Goal: Task Accomplishment & Management: Use online tool/utility

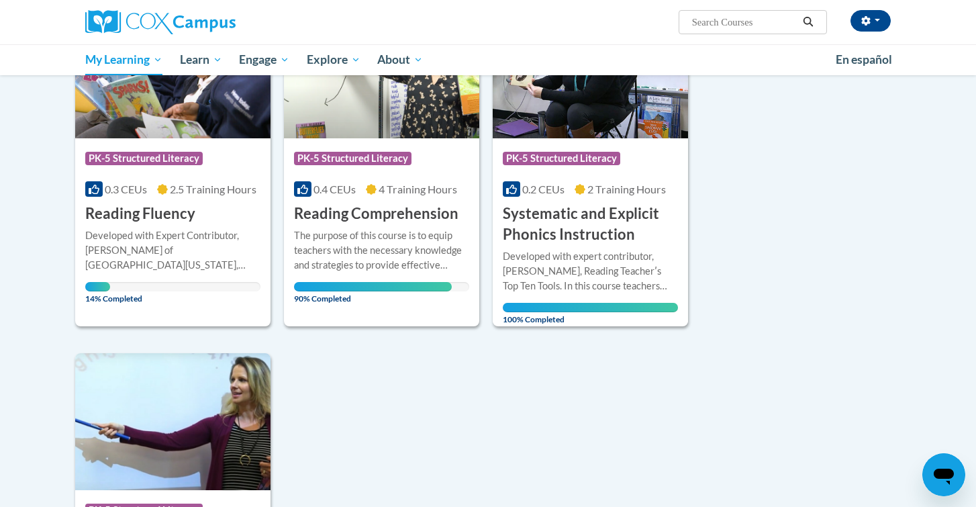
scroll to position [242, 0]
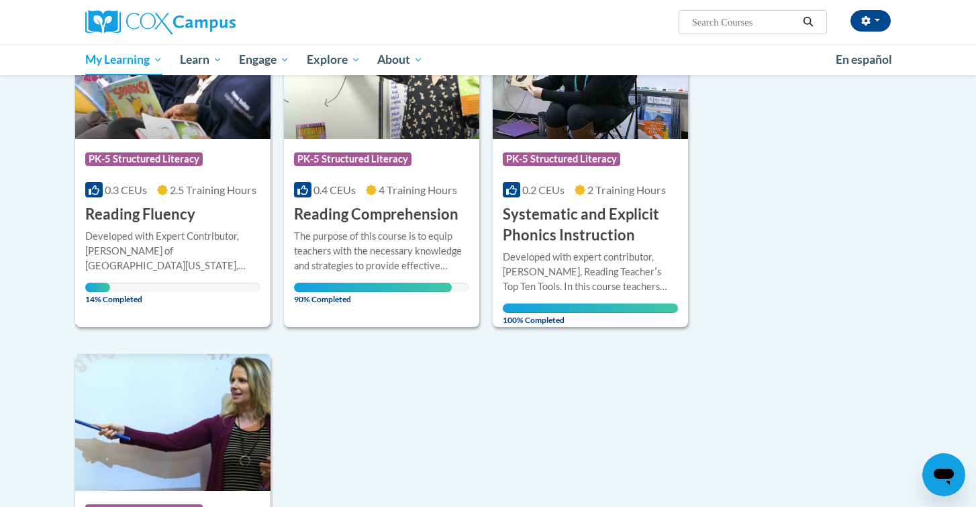
click at [214, 181] on div "Course Category: PK-5 Structured Literacy 0.3 CEUs 2.5 Training Hours COURSE Re…" at bounding box center [172, 182] width 195 height 86
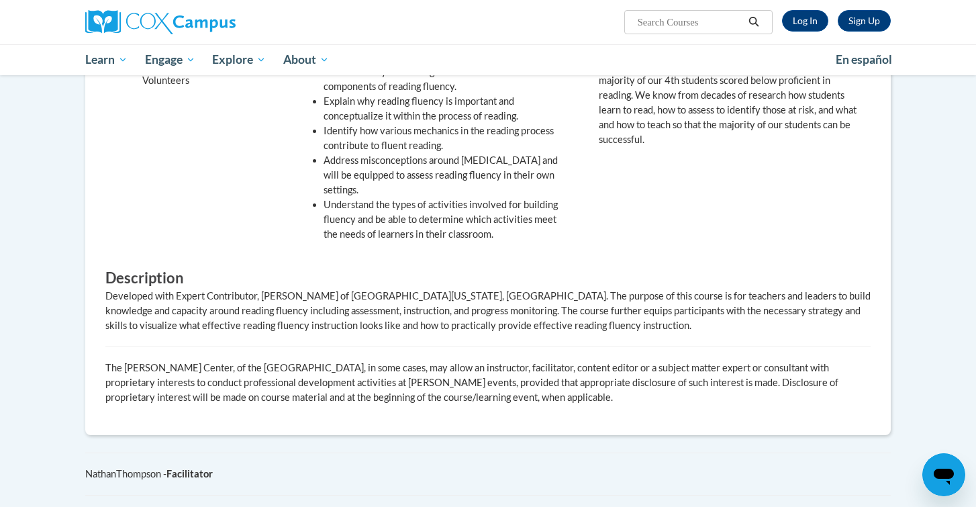
scroll to position [487, 0]
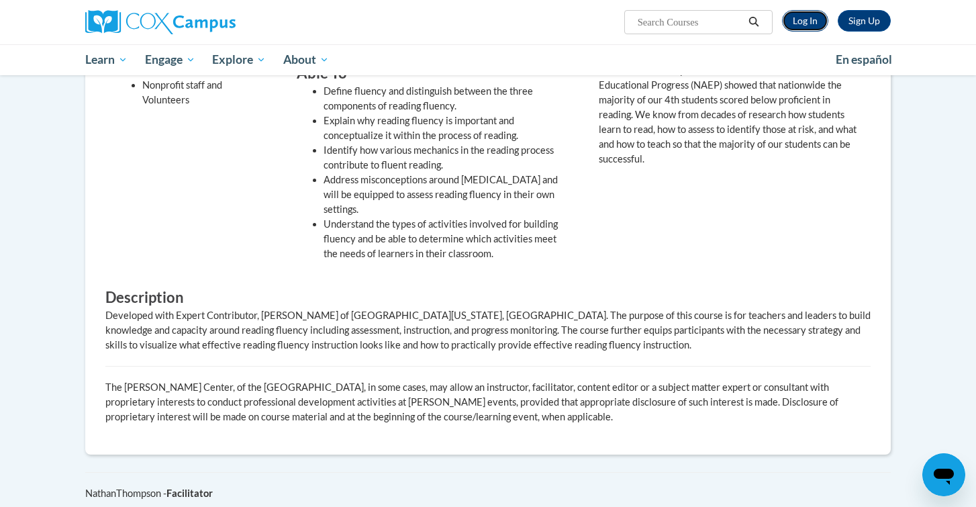
click at [801, 25] on link "Log In" at bounding box center [805, 20] width 46 height 21
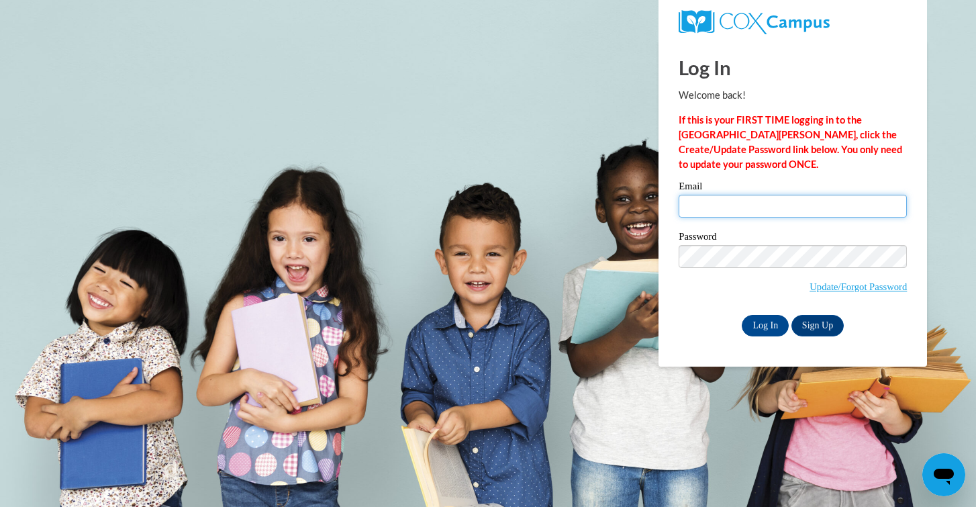
click at [748, 198] on input "Email" at bounding box center [792, 206] width 228 height 23
type input "shelbyjohnson4510@gmail.com"
click at [754, 330] on input "Log In" at bounding box center [765, 325] width 47 height 21
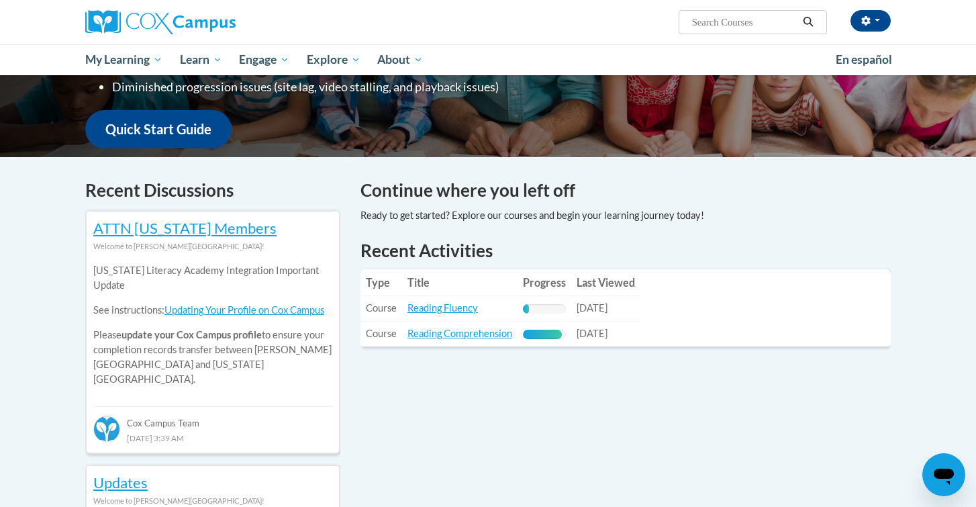
scroll to position [309, 0]
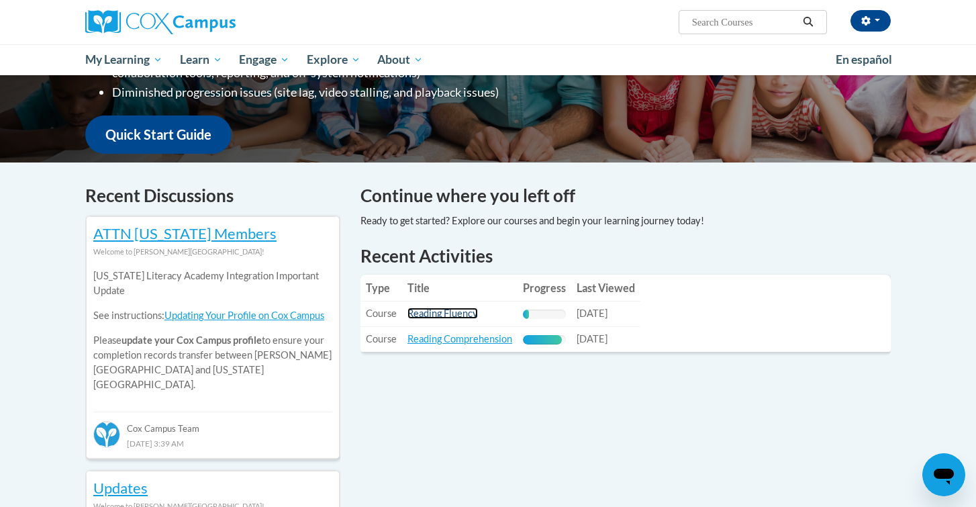
click at [444, 313] on link "Reading Fluency" at bounding box center [442, 312] width 70 height 11
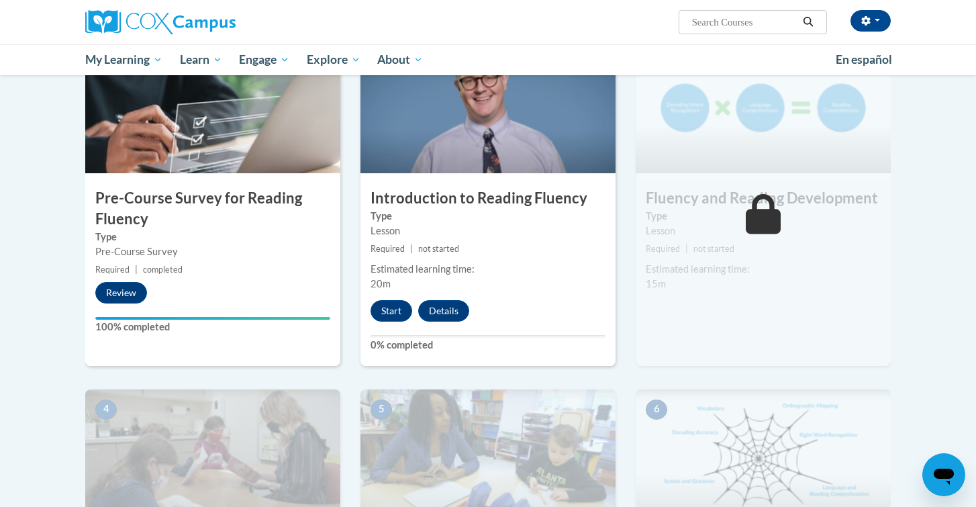
scroll to position [330, 0]
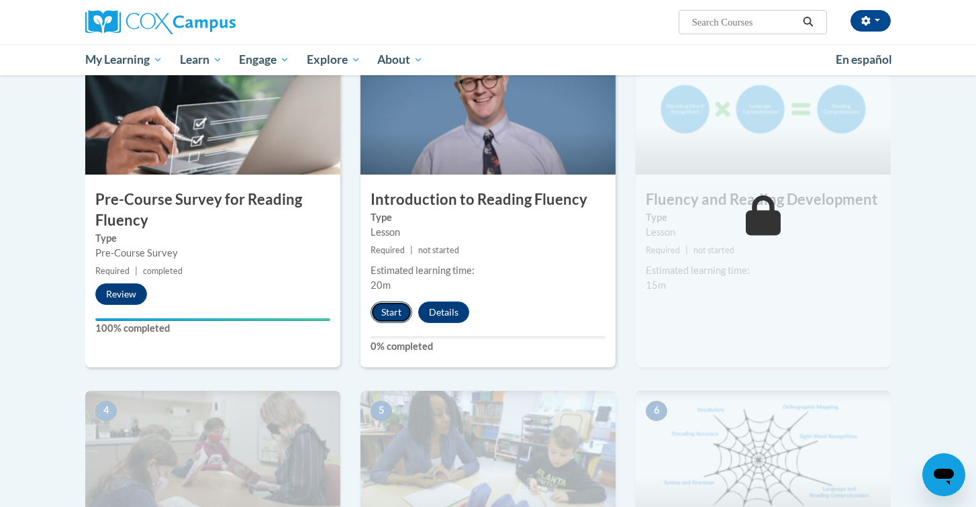
click at [392, 315] on button "Start" at bounding box center [391, 311] width 42 height 21
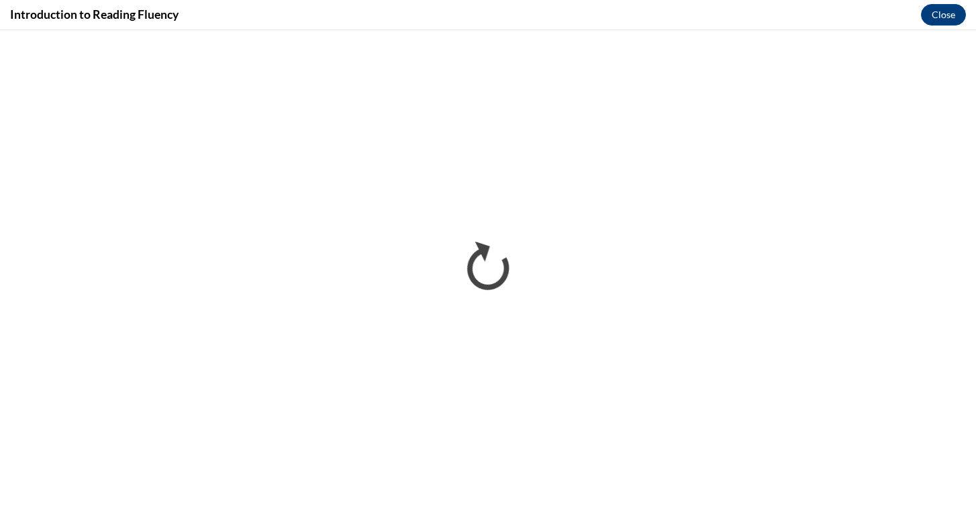
scroll to position [0, 0]
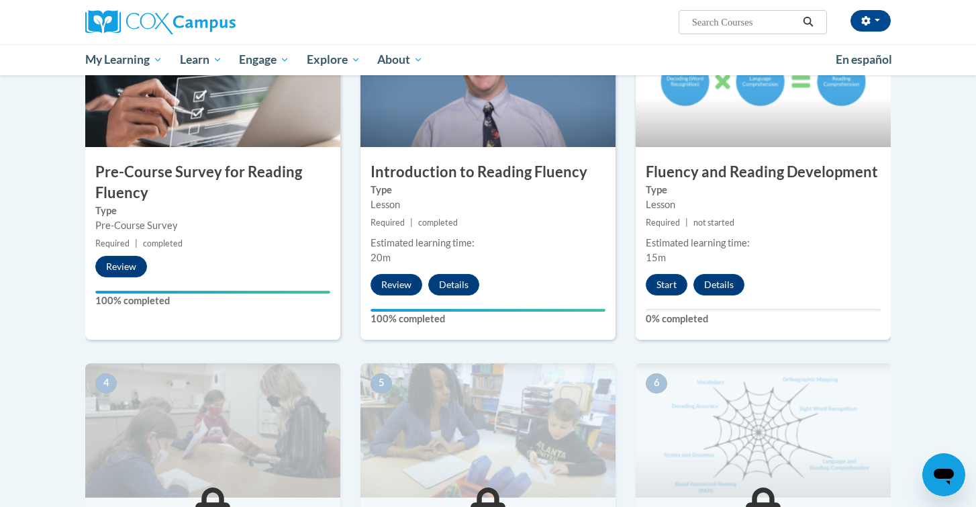
scroll to position [364, 0]
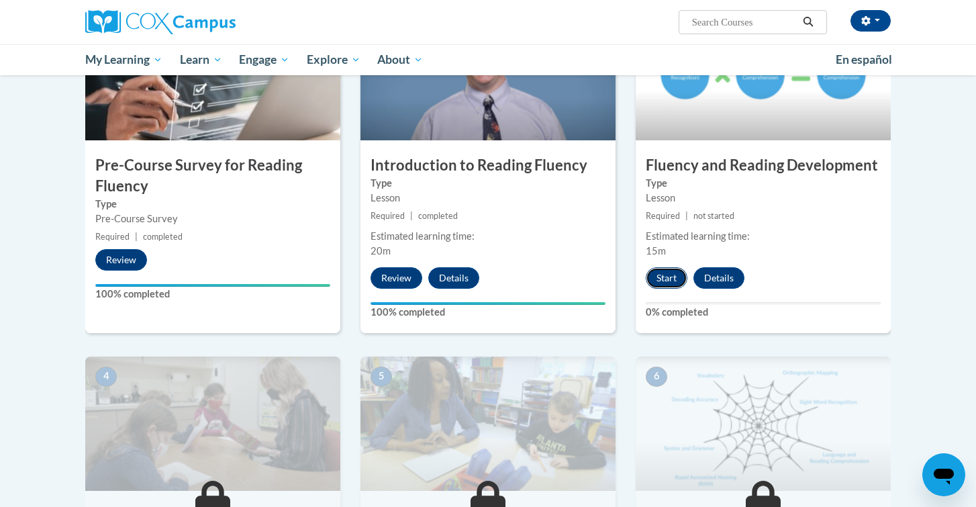
click at [675, 281] on button "Start" at bounding box center [667, 277] width 42 height 21
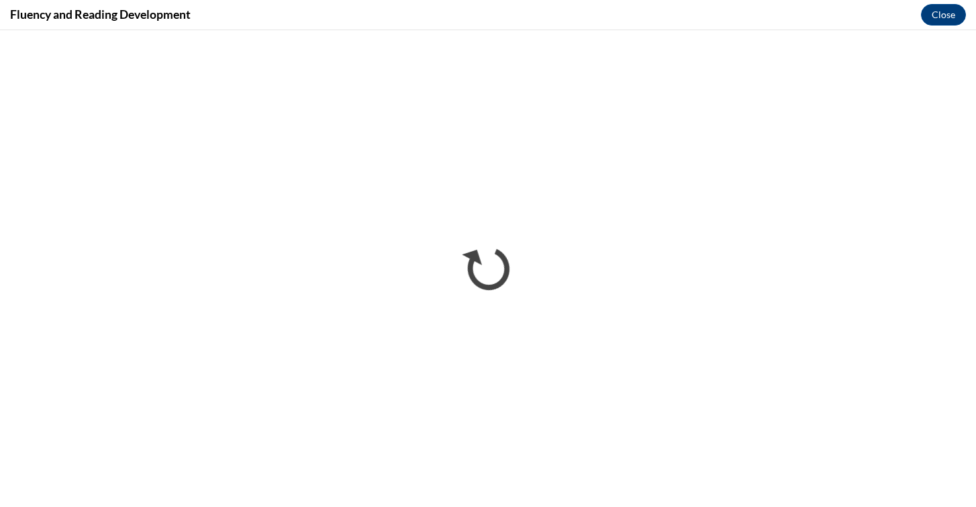
scroll to position [0, 0]
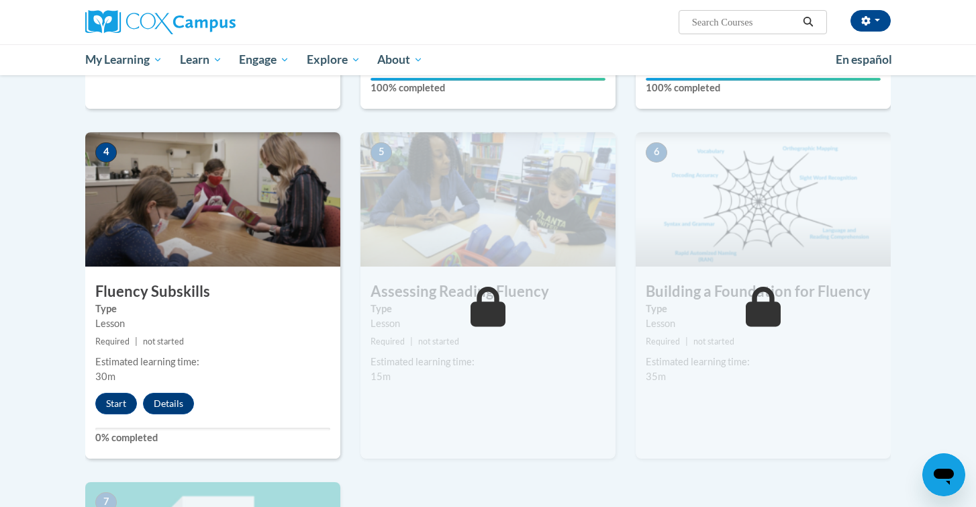
scroll to position [597, 0]
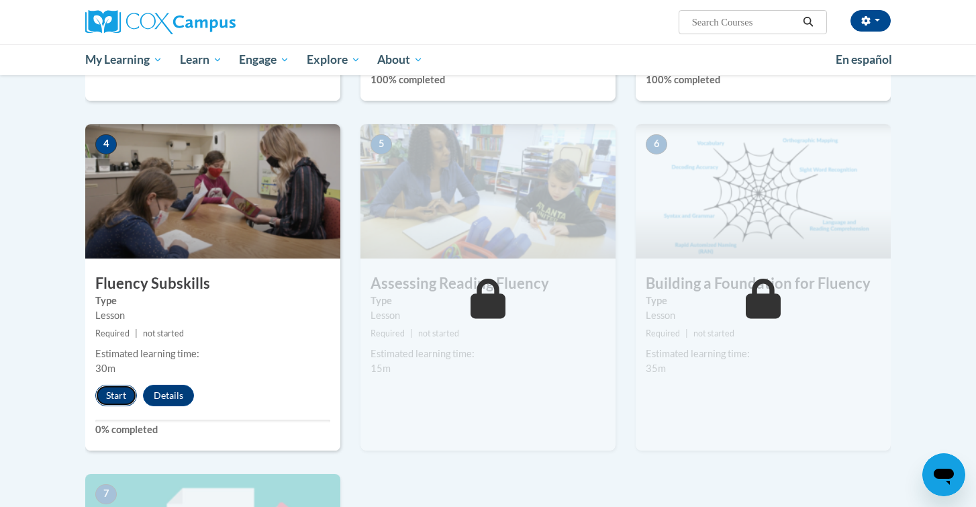
click at [113, 401] on button "Start" at bounding box center [116, 395] width 42 height 21
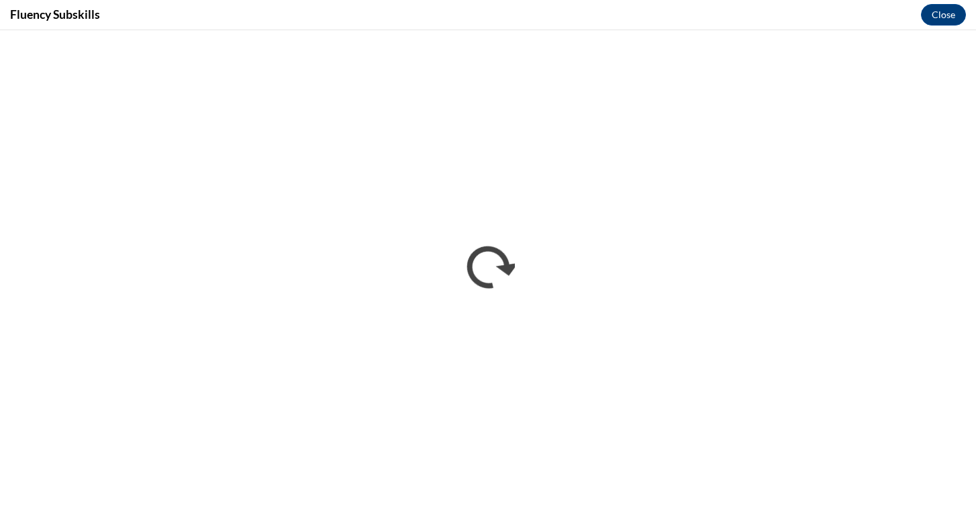
scroll to position [0, 0]
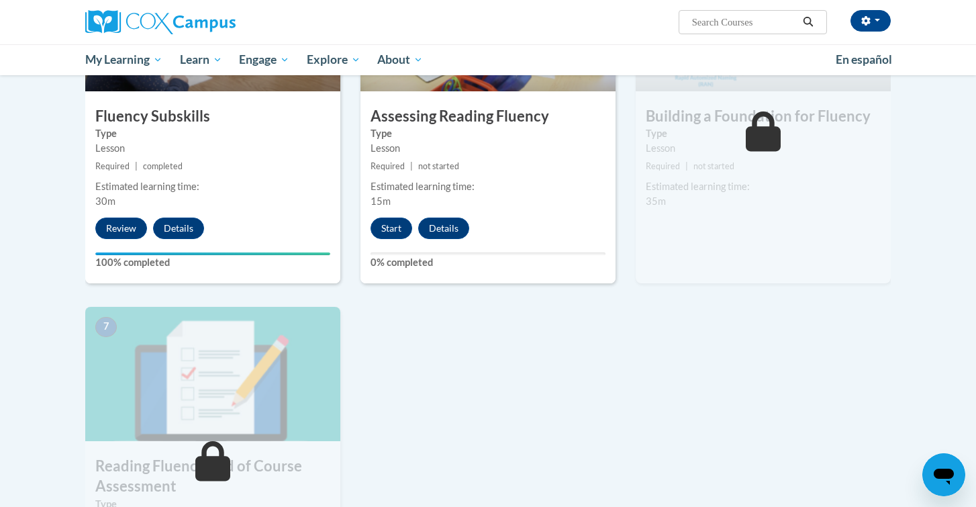
scroll to position [762, 0]
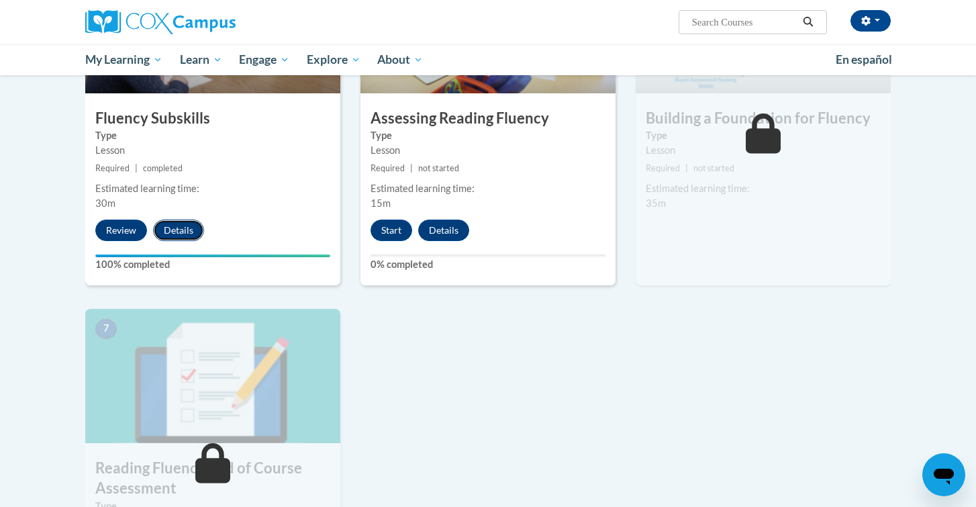
click at [182, 231] on button "Details" at bounding box center [178, 229] width 51 height 21
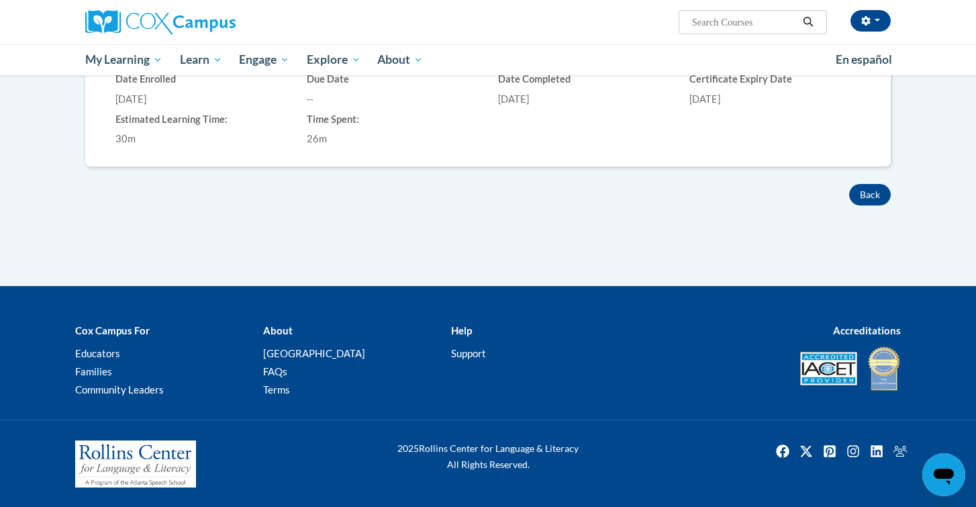
scroll to position [422, 0]
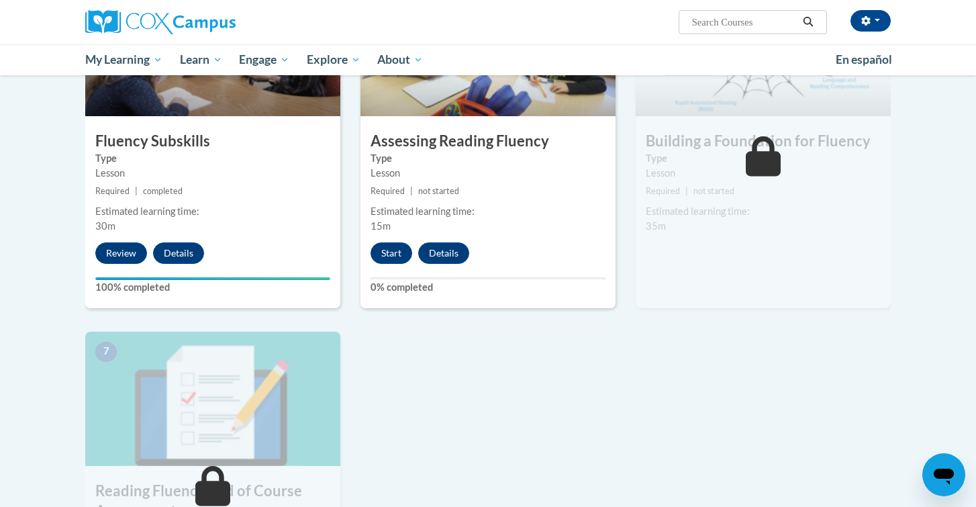
scroll to position [751, 0]
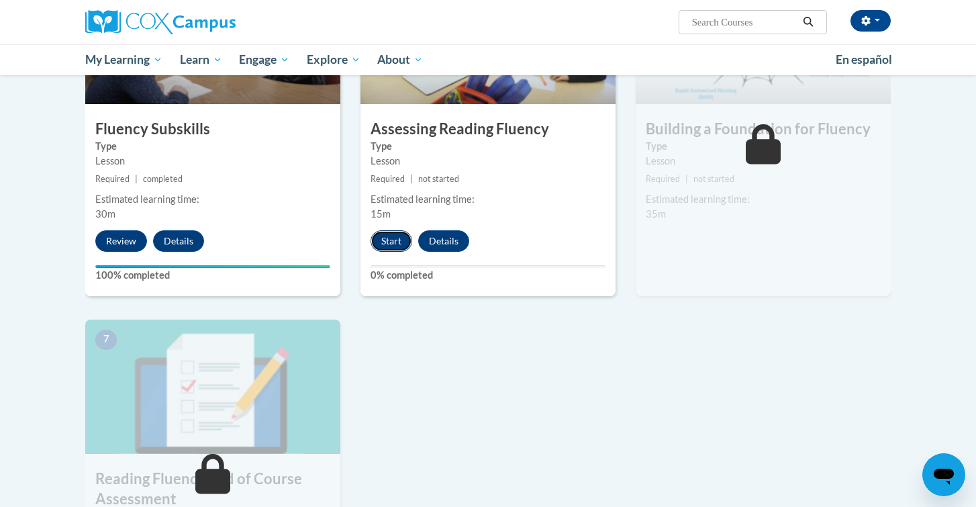
click at [395, 240] on button "Start" at bounding box center [391, 240] width 42 height 21
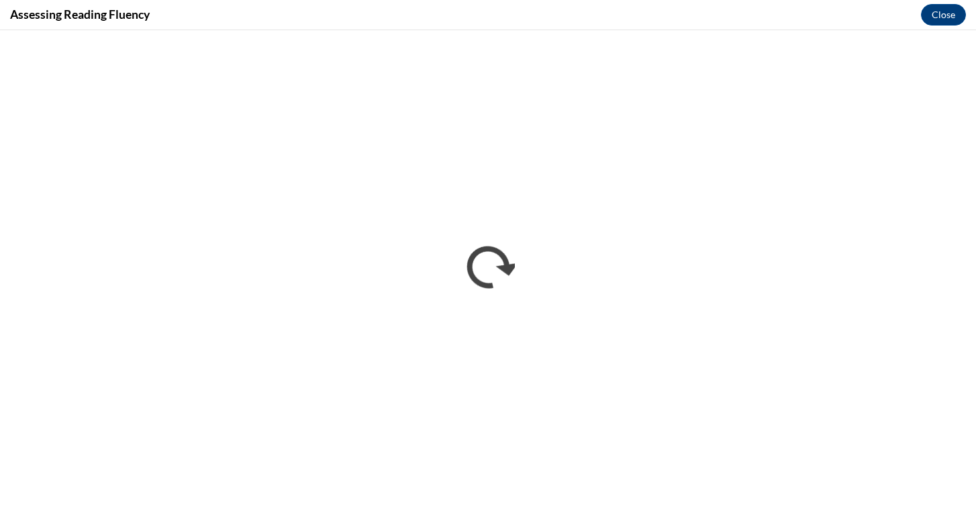
scroll to position [0, 0]
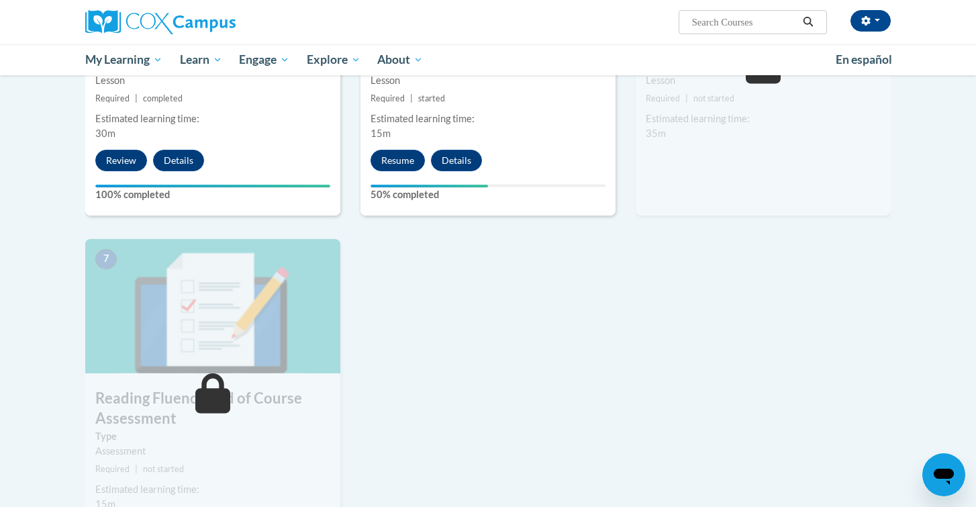
scroll to position [828, 0]
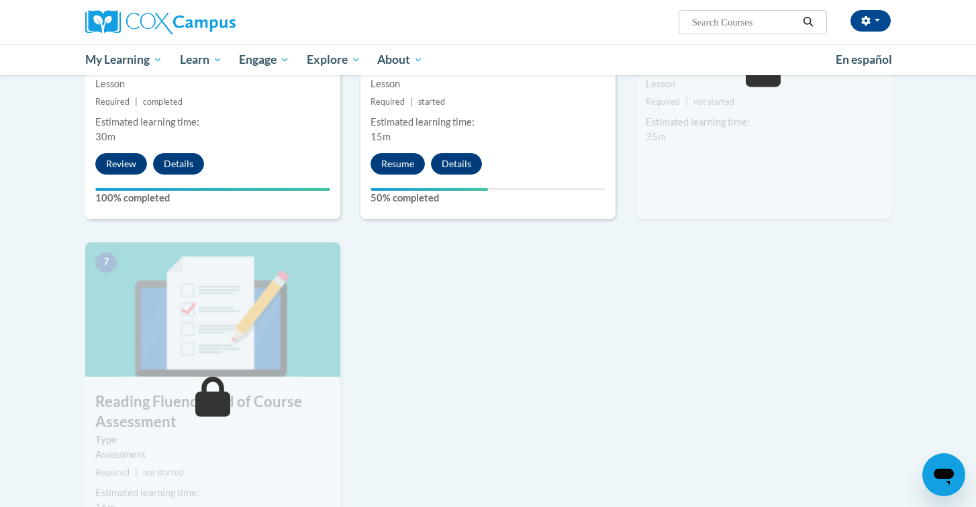
click at [620, 426] on div "1 Pre-Course Survey for Reading Fluency Type Pre-Course Survey Required | compl…" at bounding box center [487, 46] width 825 height 1009
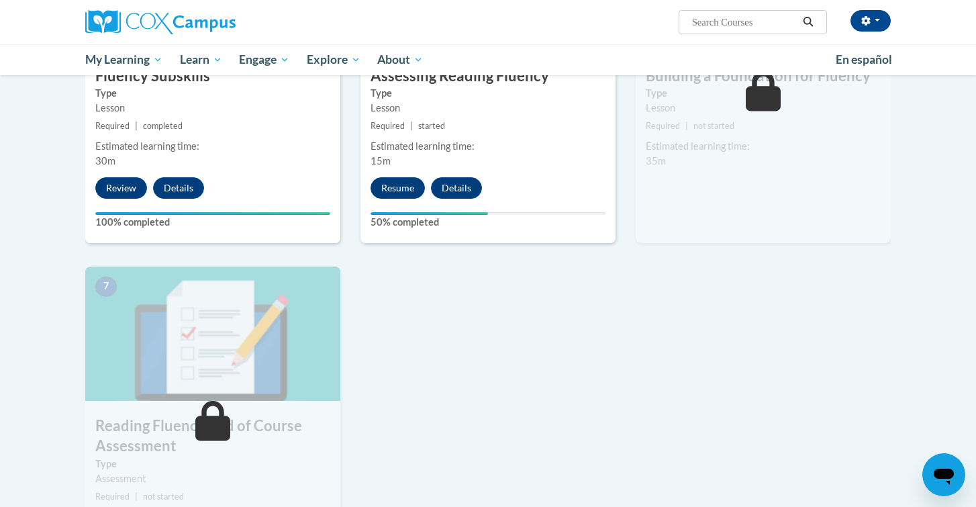
scroll to position [805, 0]
